Goal: Task Accomplishment & Management: Complete application form

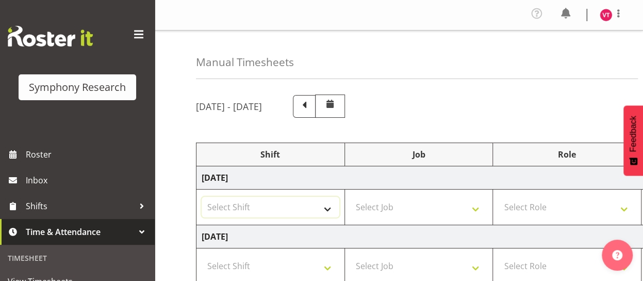
click at [329, 208] on select "Select Shift !!Weekend Residential (Roster IT Shift Label) *Business 9/10am ~ 4…" at bounding box center [271, 207] width 138 height 21
select select "48116"
click at [202, 197] on select "Select Shift !!Weekend Residential (Roster IT Shift Label) *Business 9/10am ~ 4…" at bounding box center [271, 207] width 138 height 21
click at [445, 209] on select "Select Job 550060 IF Admin 553492 World Poll Aus Wave 2 Main 2025 553493 World …" at bounding box center [419, 207] width 138 height 21
select select "10527"
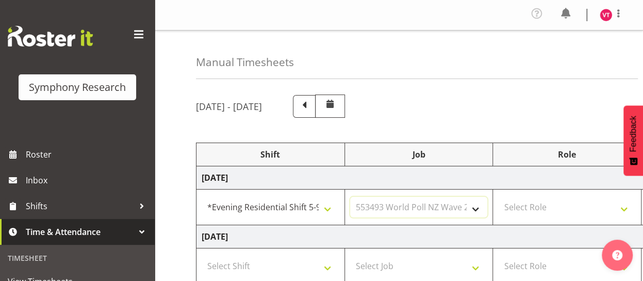
click at [350, 197] on select "Select Job 550060 IF Admin 553492 World Poll Aus Wave 2 Main 2025 553493 World …" at bounding box center [419, 207] width 138 height 21
click at [564, 205] on select "Select Role Briefing Interviewing" at bounding box center [567, 207] width 138 height 21
select select "47"
click at [498, 197] on select "Select Role Briefing Interviewing" at bounding box center [567, 207] width 138 height 21
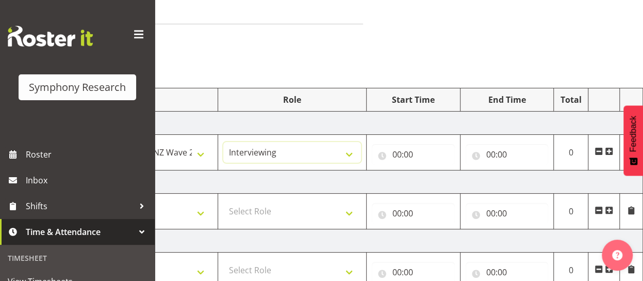
scroll to position [59, 0]
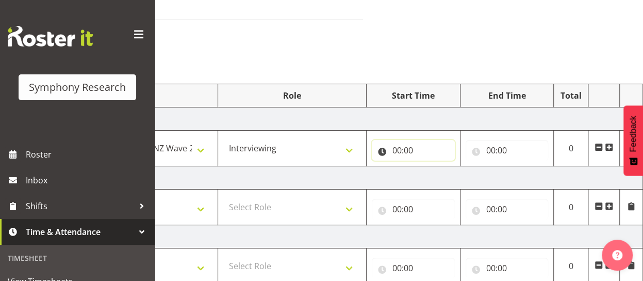
click at [412, 149] on input "00:00" at bounding box center [413, 150] width 83 height 21
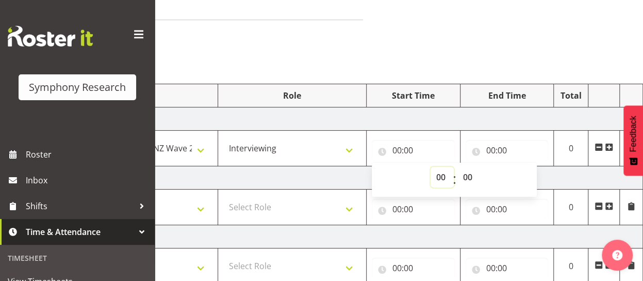
click at [444, 175] on select "00 01 02 03 04 05 06 07 08 09 10 11 12 13 14 15 16 17 18 19 20 21 22 23" at bounding box center [442, 177] width 23 height 21
select select "17"
click at [431, 167] on select "00 01 02 03 04 05 06 07 08 09 10 11 12 13 14 15 16 17 18 19 20 21 22 23" at bounding box center [442, 177] width 23 height 21
type input "17:00"
click at [504, 147] on input "00:00" at bounding box center [507, 150] width 83 height 21
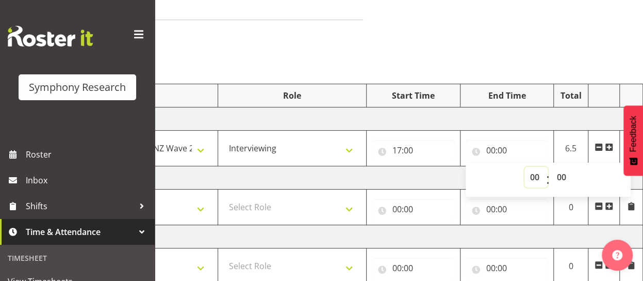
click at [536, 179] on select "00 01 02 03 04 05 06 07 08 09 10 11 12 13 14 15 16 17 18 19 20 21 22 23" at bounding box center [536, 177] width 23 height 21
select select "22"
click at [525, 167] on select "00 01 02 03 04 05 06 07 08 09 10 11 12 13 14 15 16 17 18 19 20 21 22 23" at bounding box center [536, 177] width 23 height 21
type input "22:00"
click at [564, 174] on select "00 01 02 03 04 05 06 07 08 09 10 11 12 13 14 15 16 17 18 19 20 21 22 23 24 25 2…" at bounding box center [563, 177] width 23 height 21
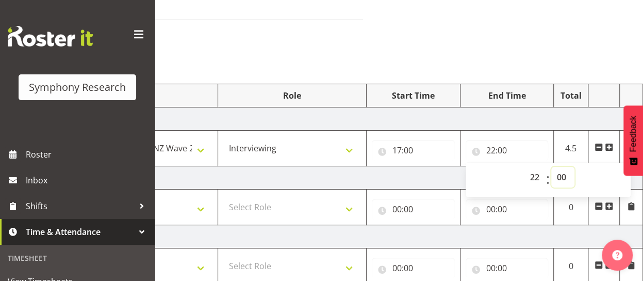
select select "30"
click at [552, 167] on select "00 01 02 03 04 05 06 07 08 09 10 11 12 13 14 15 16 17 18 19 20 21 22 23 24 25 2…" at bounding box center [563, 177] width 23 height 21
type input "22:30"
click at [408, 175] on td "[DATE]" at bounding box center [283, 177] width 722 height 23
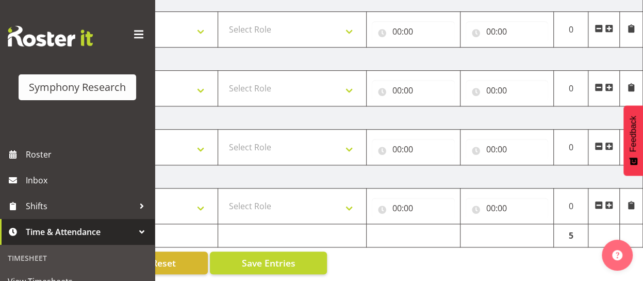
scroll to position [359, 0]
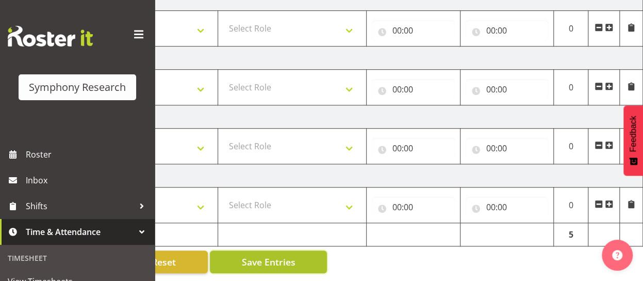
click at [273, 257] on span "Save Entries" at bounding box center [268, 261] width 54 height 13
click at [271, 256] on span "Save Entries" at bounding box center [268, 261] width 54 height 13
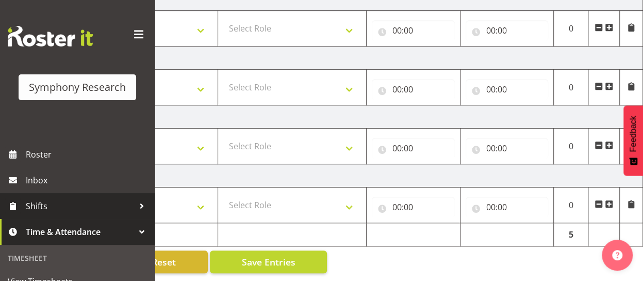
click at [80, 207] on span "Shifts" at bounding box center [80, 205] width 108 height 15
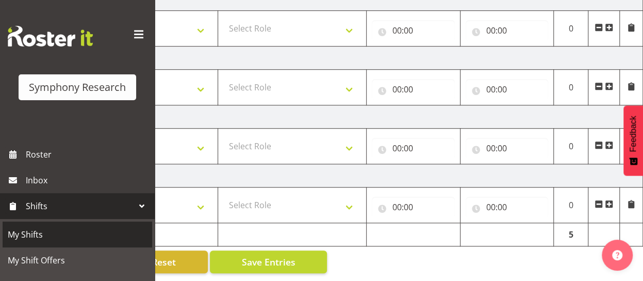
click at [69, 237] on span "My Shifts" at bounding box center [77, 233] width 139 height 15
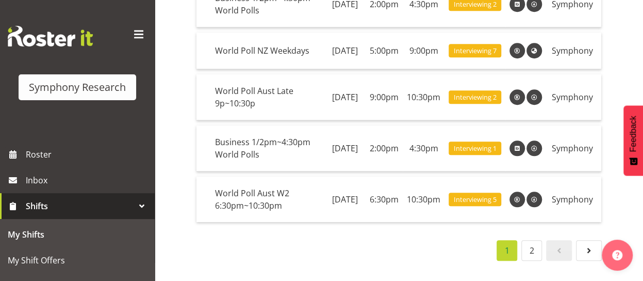
scroll to position [463, 0]
click at [533, 243] on link "2" at bounding box center [532, 250] width 21 height 21
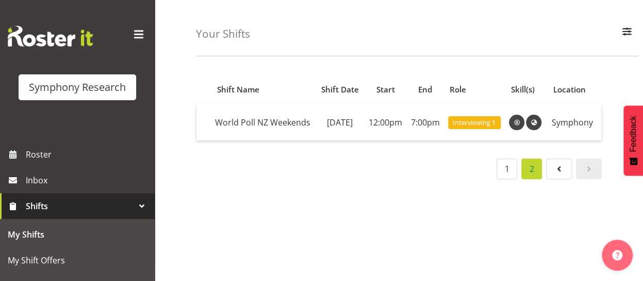
scroll to position [35, 0]
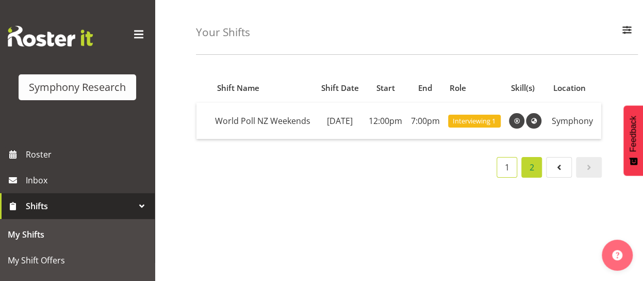
click at [507, 176] on link "1" at bounding box center [507, 167] width 21 height 21
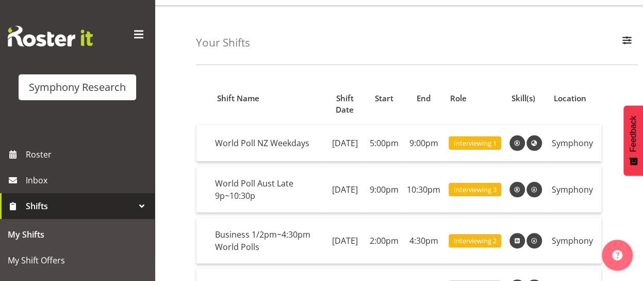
scroll to position [0, 0]
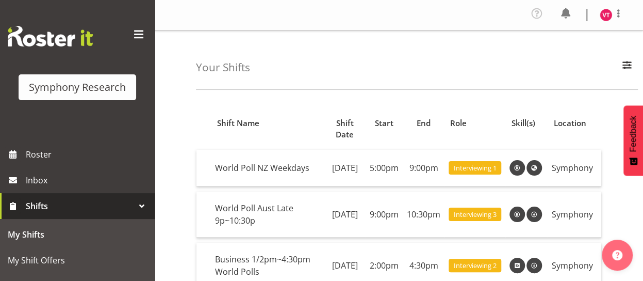
click at [606, 34] on div "Your Shifts All Locations Do Not Use MM Symphony Day Week Month All Apply" at bounding box center [417, 59] width 442 height 59
